Goal: Task Accomplishment & Management: Manage account settings

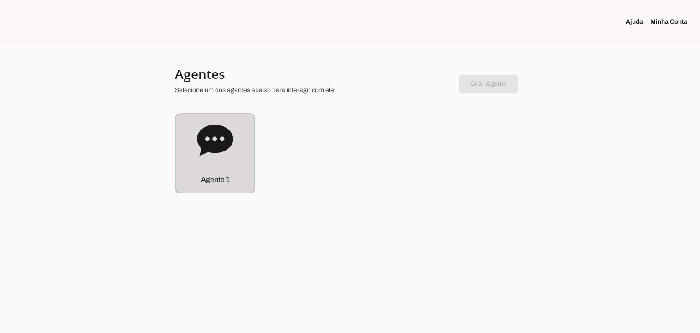
click at [231, 167] on div "Agente 1" at bounding box center [215, 179] width 78 height 26
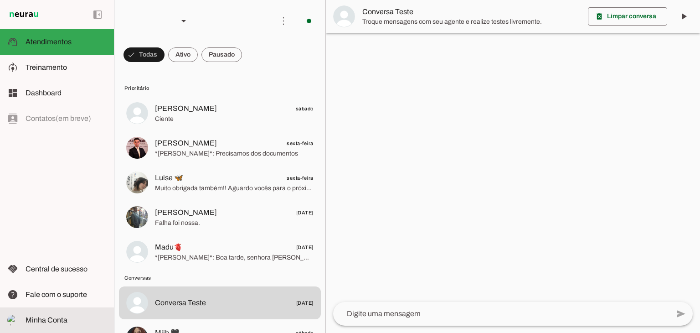
click at [44, 318] on span "Minha Conta" at bounding box center [47, 320] width 42 height 8
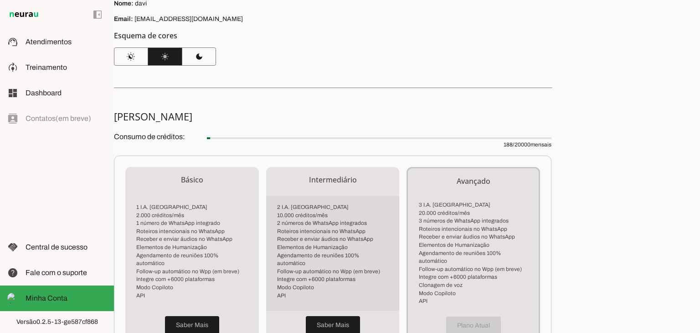
scroll to position [232, 0]
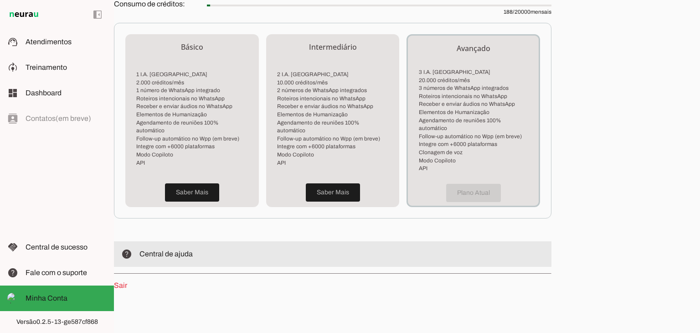
click at [173, 249] on slot at bounding box center [341, 253] width 405 height 11
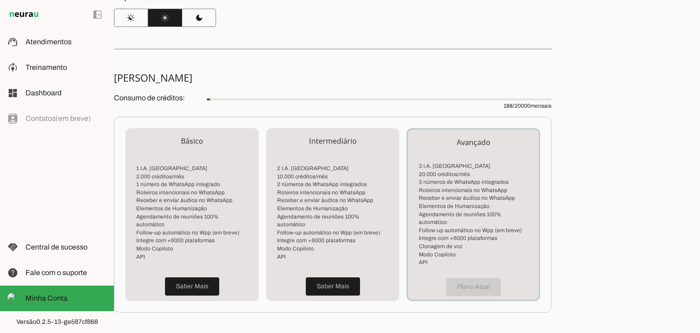
scroll to position [0, 0]
